Goal: Navigation & Orientation: Understand site structure

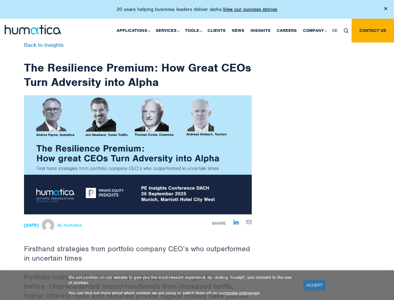
click at [197, 12] on p "20 years helping business leaders deliver alpha. View our success stories" at bounding box center [197, 9] width 161 height 6
click at [135, 30] on link "Applications" at bounding box center [133, 31] width 39 height 24
click at [169, 30] on link "Services" at bounding box center [167, 31] width 29 height 24
click at [194, 30] on link "Tools" at bounding box center [193, 31] width 22 height 24
click at [315, 30] on link "Company" at bounding box center [314, 31] width 29 height 24
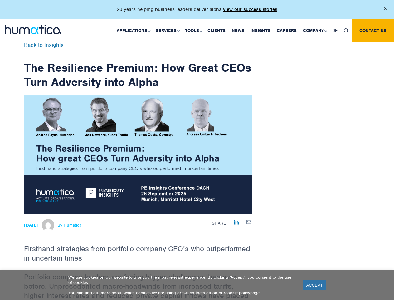
click at [346, 30] on img at bounding box center [346, 30] width 5 height 5
click at [315, 285] on link "ACCEPT" at bounding box center [314, 285] width 23 height 10
